Goal: Complete application form: Complete application form

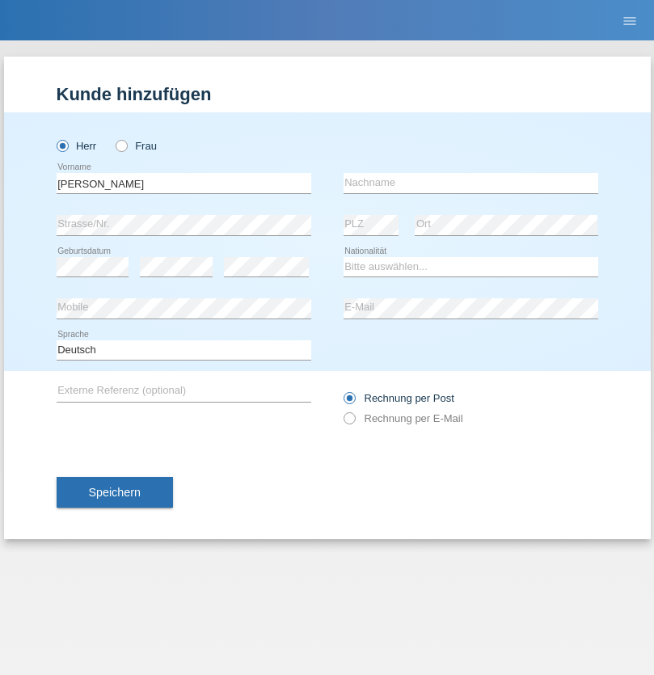
type input "[PERSON_NAME]"
click at [470, 183] on input "text" at bounding box center [470, 183] width 254 height 20
type input "[PERSON_NAME]"
select select "RO"
select select "C"
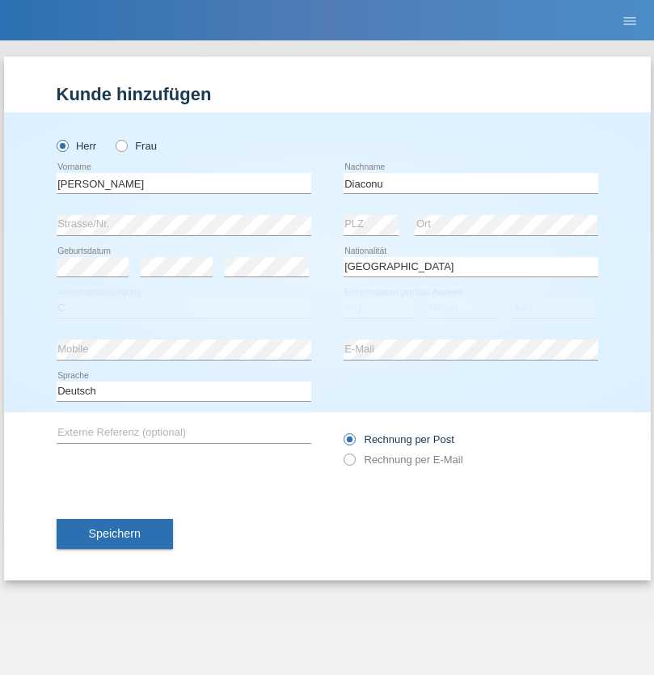
select select "01"
select select "05"
select select "2021"
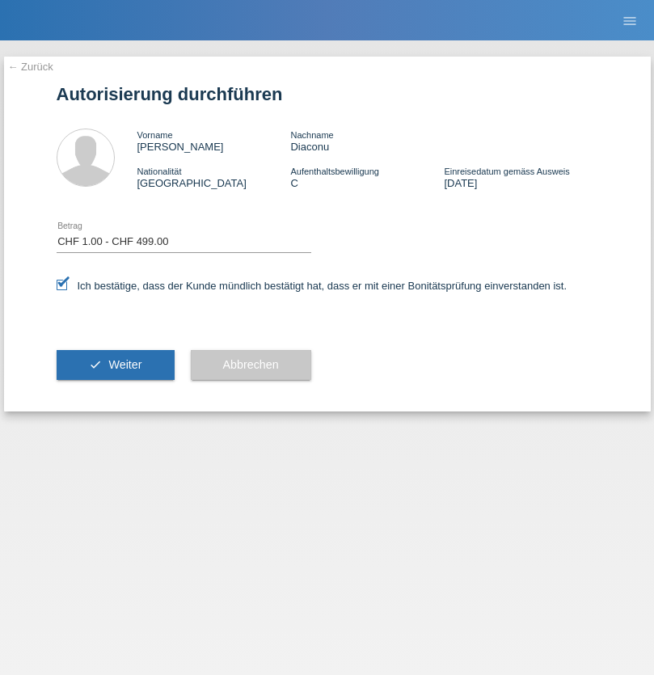
select select "1"
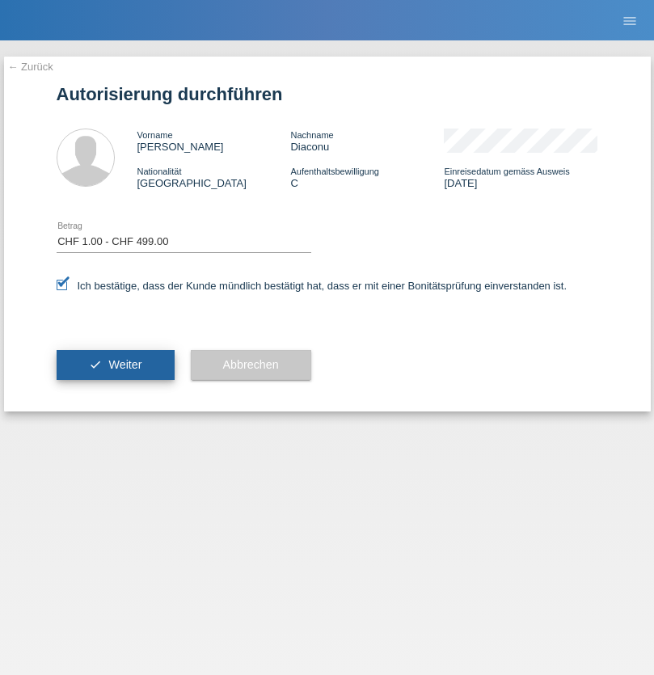
click at [115, 364] on span "Weiter" at bounding box center [124, 364] width 33 height 13
